Goal: Task Accomplishment & Management: Manage account settings

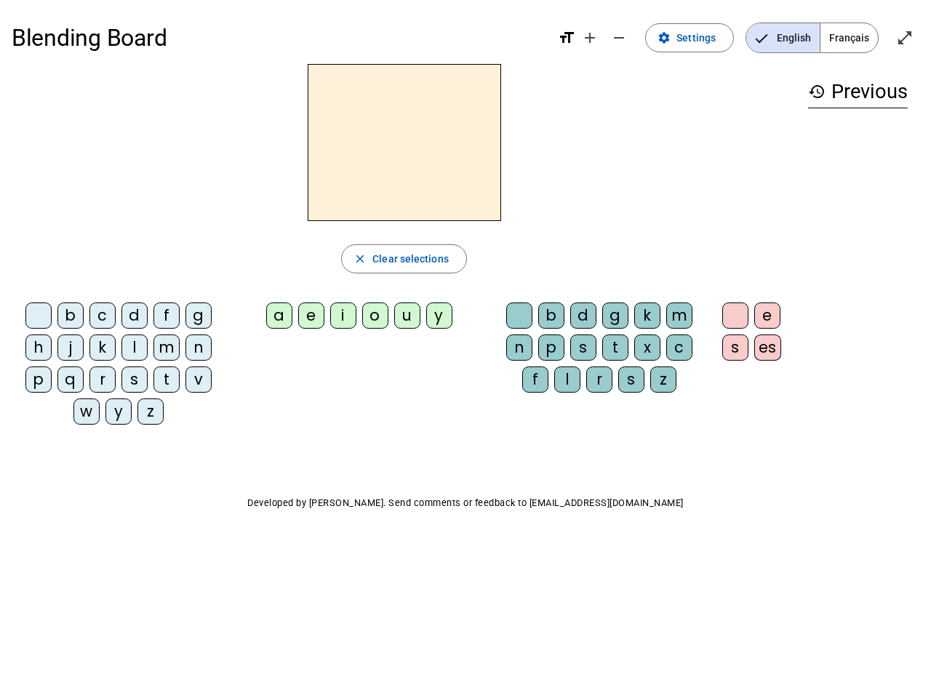
click at [590, 38] on mat-icon "add" at bounding box center [589, 37] width 17 height 17
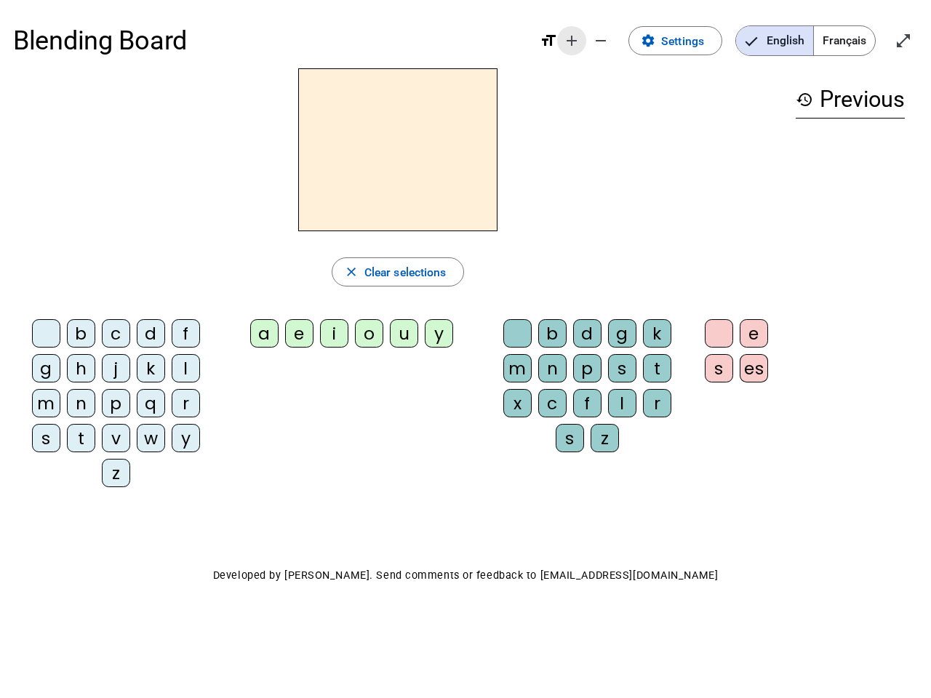
click at [619, 38] on div "Blending Board format_size add remove settings Settings English Français open_i…" at bounding box center [465, 40] width 904 height 55
click at [690, 38] on span "Settings" at bounding box center [682, 41] width 43 height 20
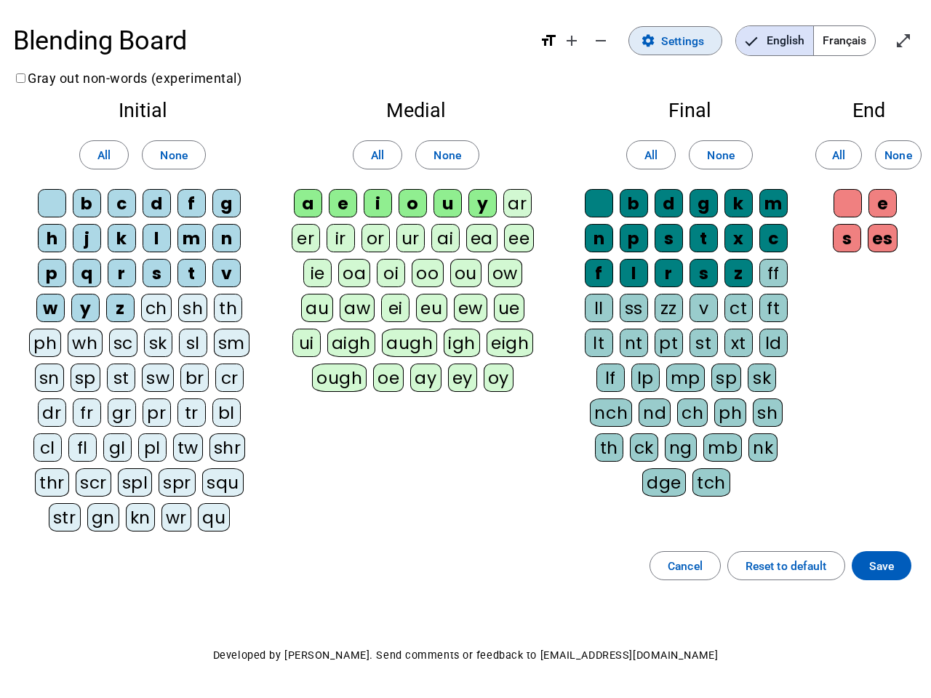
click at [782, 38] on span "English" at bounding box center [774, 40] width 77 height 29
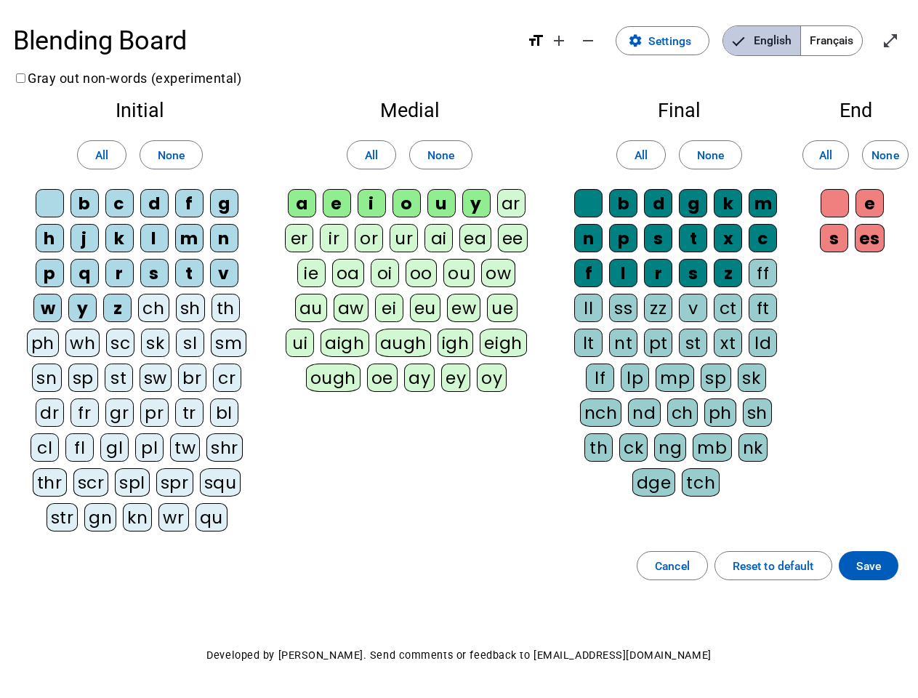
click at [848, 38] on span "Français" at bounding box center [831, 40] width 61 height 29
click at [848, 38] on span "Français" at bounding box center [820, 40] width 83 height 29
click at [904, 38] on span "Enter full screen" at bounding box center [890, 40] width 35 height 35
click at [403, 259] on letter-bubble "oi" at bounding box center [388, 276] width 35 height 35
click at [41, 318] on div "w" at bounding box center [47, 308] width 28 height 28
